Goal: Task Accomplishment & Management: Manage account settings

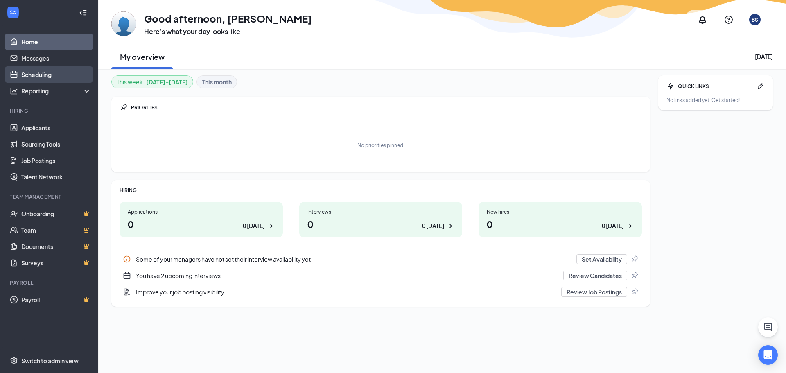
click at [45, 75] on link "Scheduling" at bounding box center [56, 74] width 70 height 16
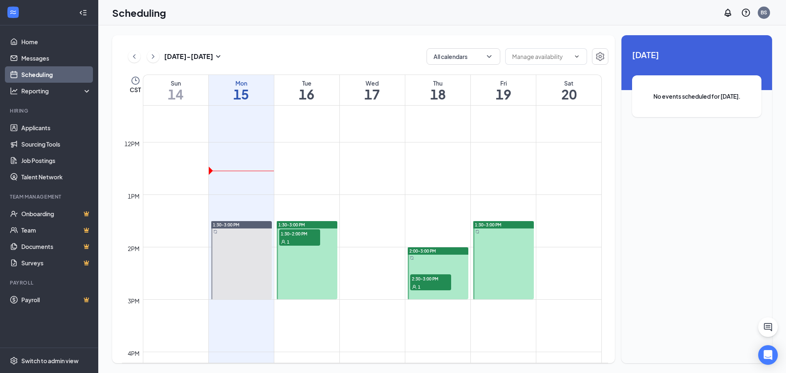
scroll to position [607, 0]
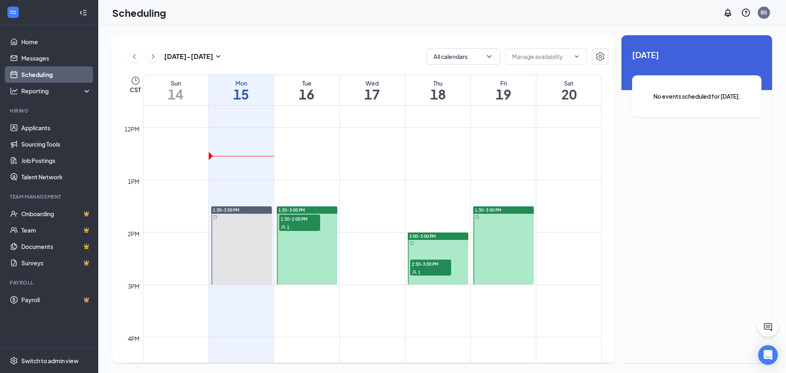
click at [304, 224] on div "1" at bounding box center [299, 227] width 41 height 8
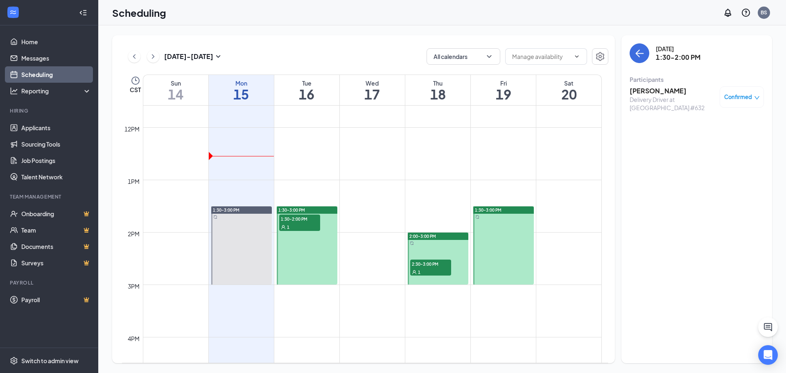
click at [658, 92] on h3 "[PERSON_NAME]" at bounding box center [673, 90] width 86 height 9
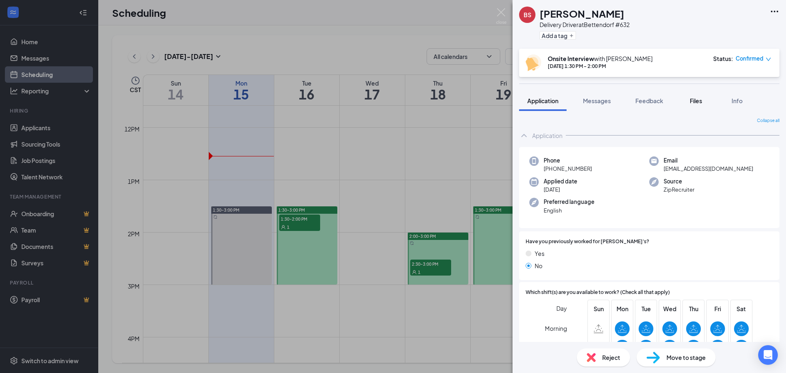
click at [691, 103] on span "Files" at bounding box center [696, 100] width 12 height 7
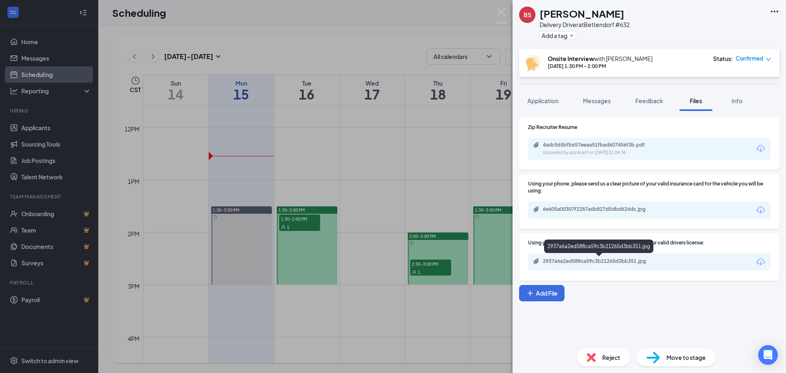
click at [593, 265] on div "2937a6a2ed588ca59c3b21265d3bb351.jpg" at bounding box center [599, 262] width 133 height 8
click at [503, 13] on img at bounding box center [501, 16] width 10 height 16
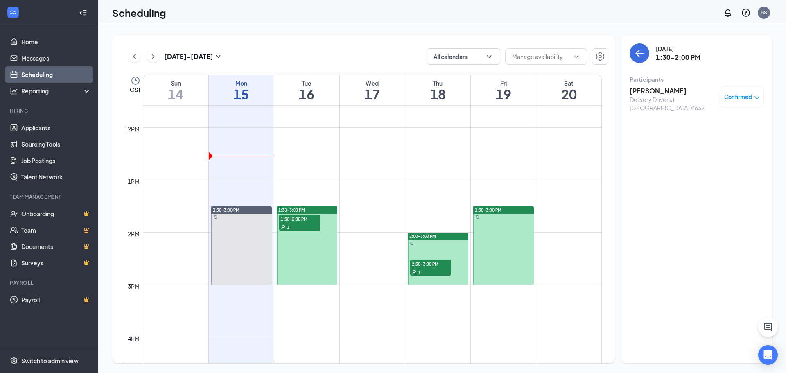
click at [435, 270] on div "1" at bounding box center [430, 272] width 41 height 8
click at [45, 41] on link "Home" at bounding box center [56, 42] width 70 height 16
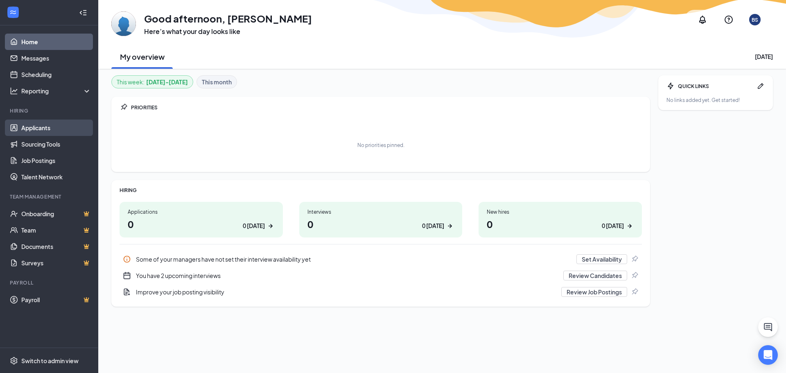
click at [37, 126] on link "Applicants" at bounding box center [56, 128] width 70 height 16
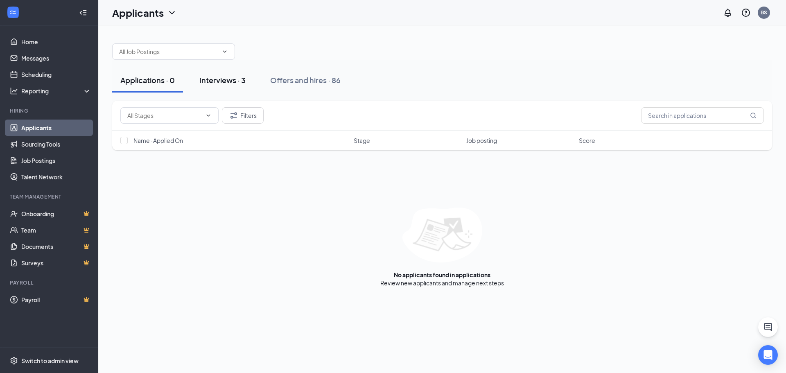
click at [228, 80] on div "Interviews · 3" at bounding box center [222, 80] width 46 height 10
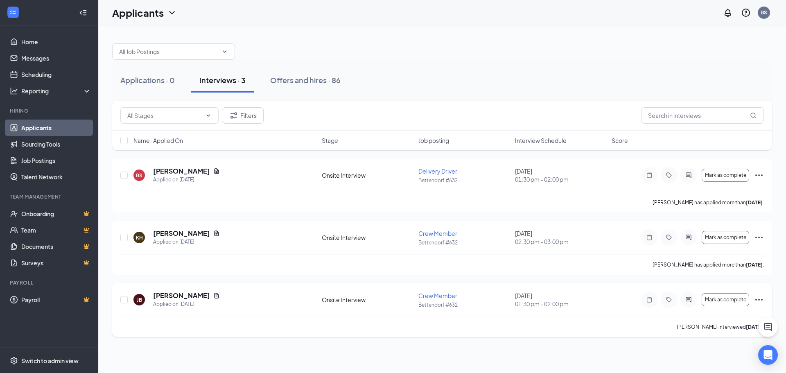
click at [764, 298] on icon "Ellipses" at bounding box center [759, 300] width 10 height 10
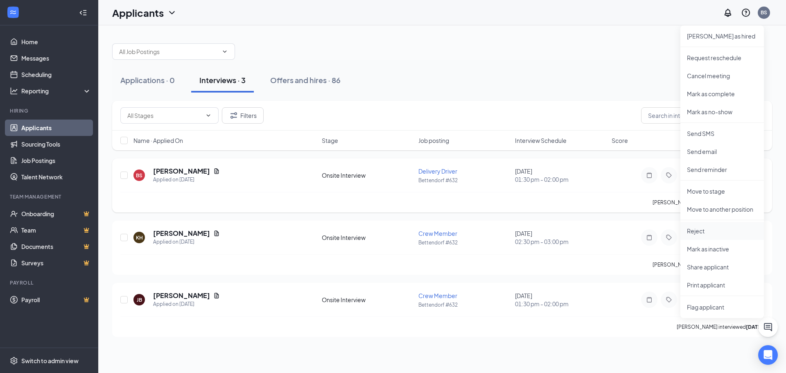
click at [705, 229] on p "Reject" at bounding box center [722, 231] width 70 height 8
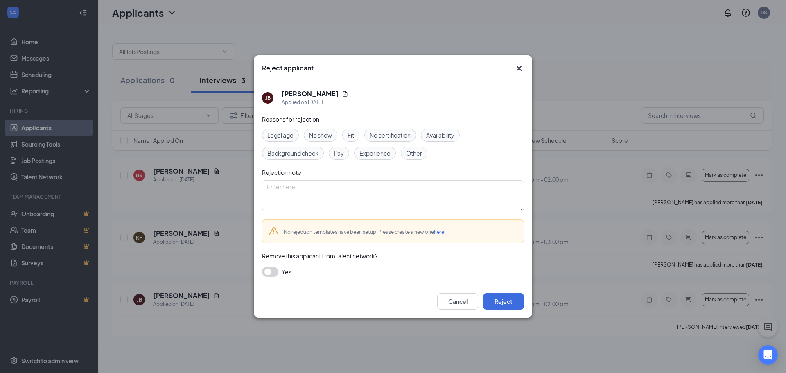
click at [410, 153] on span "Other" at bounding box center [414, 153] width 16 height 9
drag, startPoint x: 377, startPoint y: 213, endPoint x: 378, endPoint y: 205, distance: 8.3
click at [377, 212] on div "Reasons for rejection Legal age No show Fit No certification Availability Backg…" at bounding box center [393, 200] width 262 height 170
click at [378, 203] on textarea at bounding box center [393, 195] width 262 height 31
type textarea "Called for second interview, never called back."
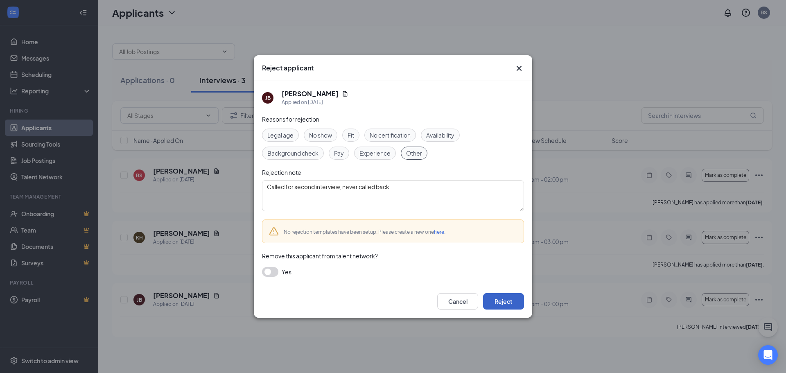
click at [501, 299] on button "Reject" at bounding box center [503, 301] width 41 height 16
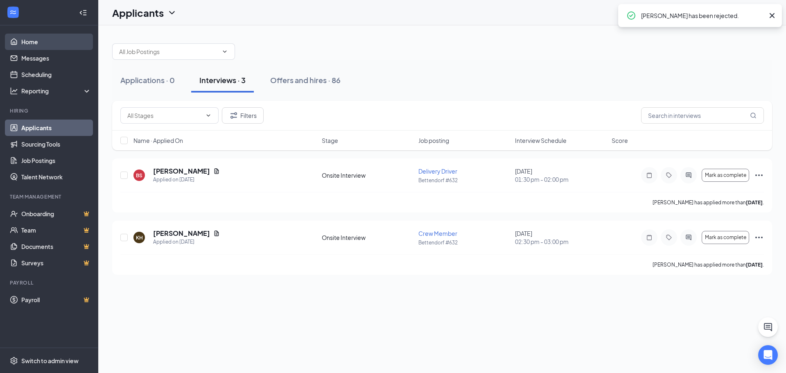
click at [46, 45] on link "Home" at bounding box center [56, 42] width 70 height 16
